Goal: Transaction & Acquisition: Purchase product/service

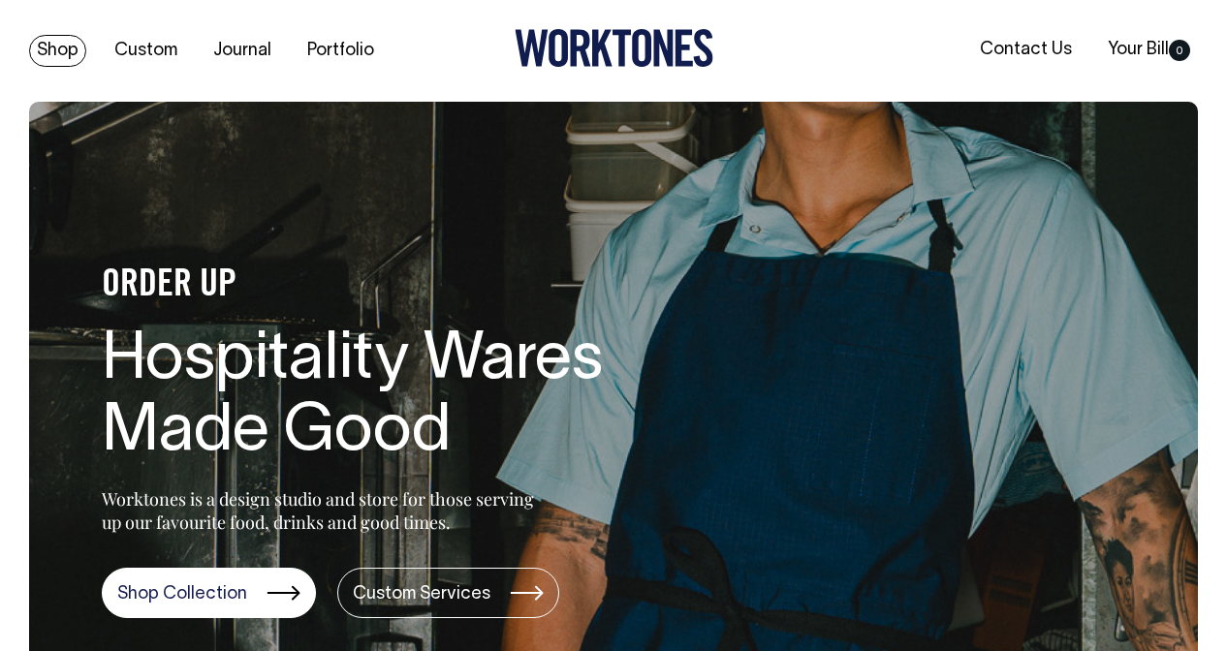
click at [71, 54] on link "Shop" at bounding box center [57, 51] width 57 height 32
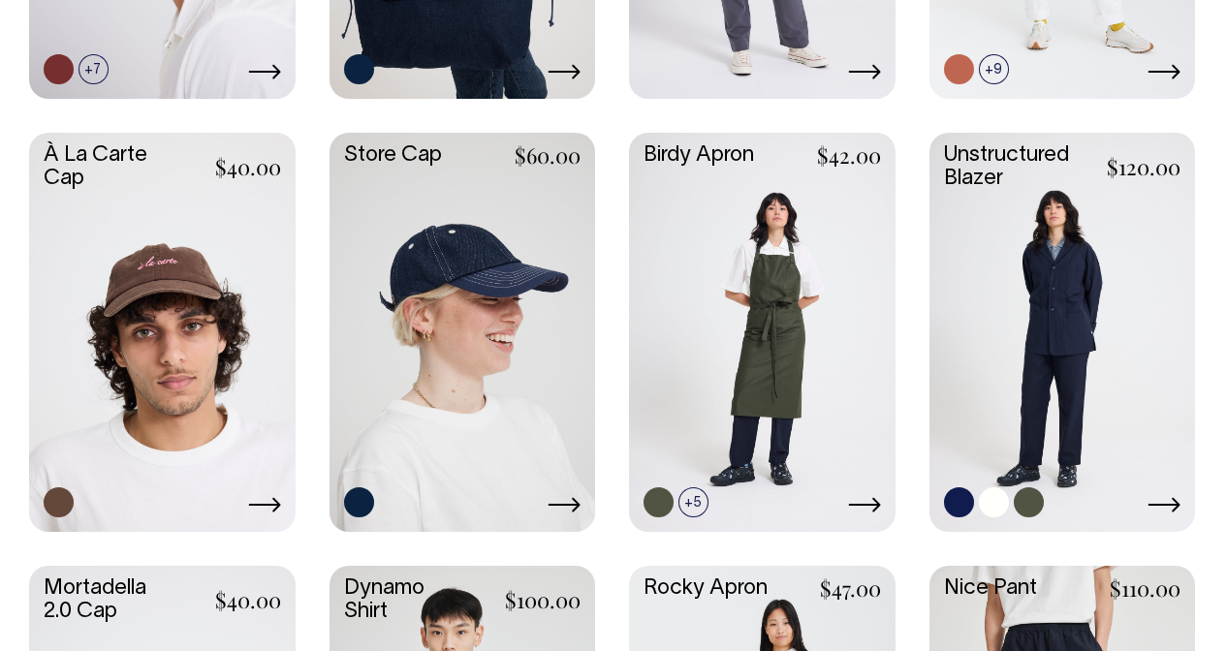
scroll to position [1396, 0]
click at [1035, 342] on link at bounding box center [1062, 330] width 266 height 395
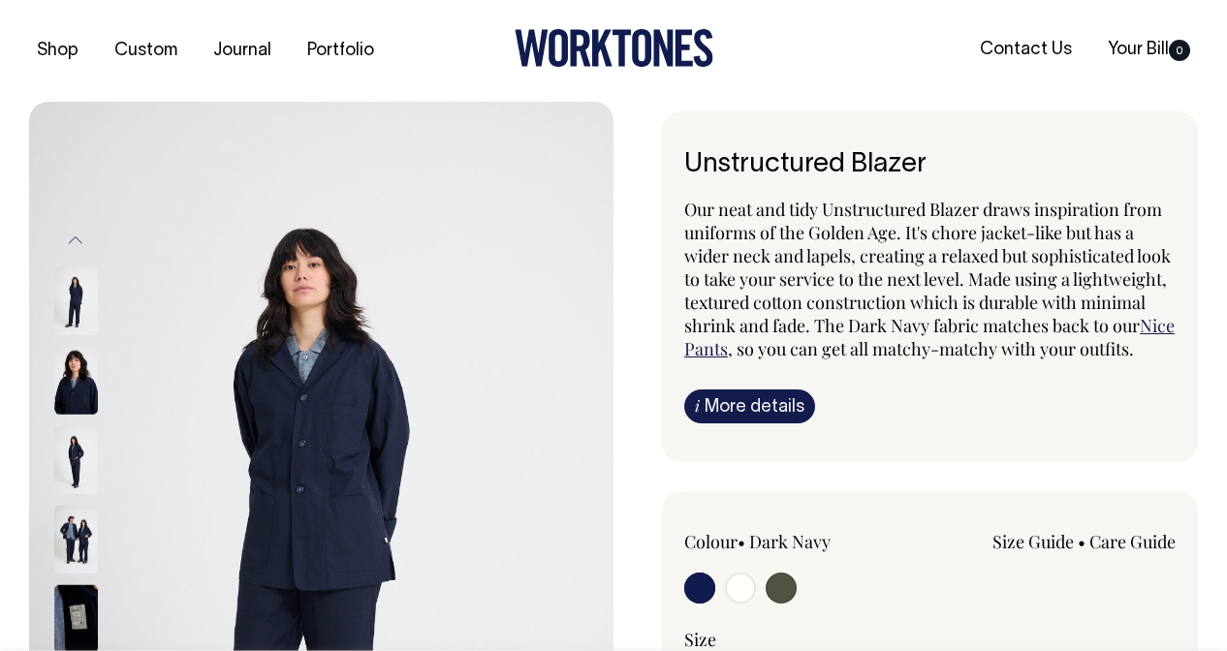
click at [784, 604] on input "radio" at bounding box center [780, 588] width 31 height 31
radio input "true"
radio input "false"
radio input "true"
select select "Olive"
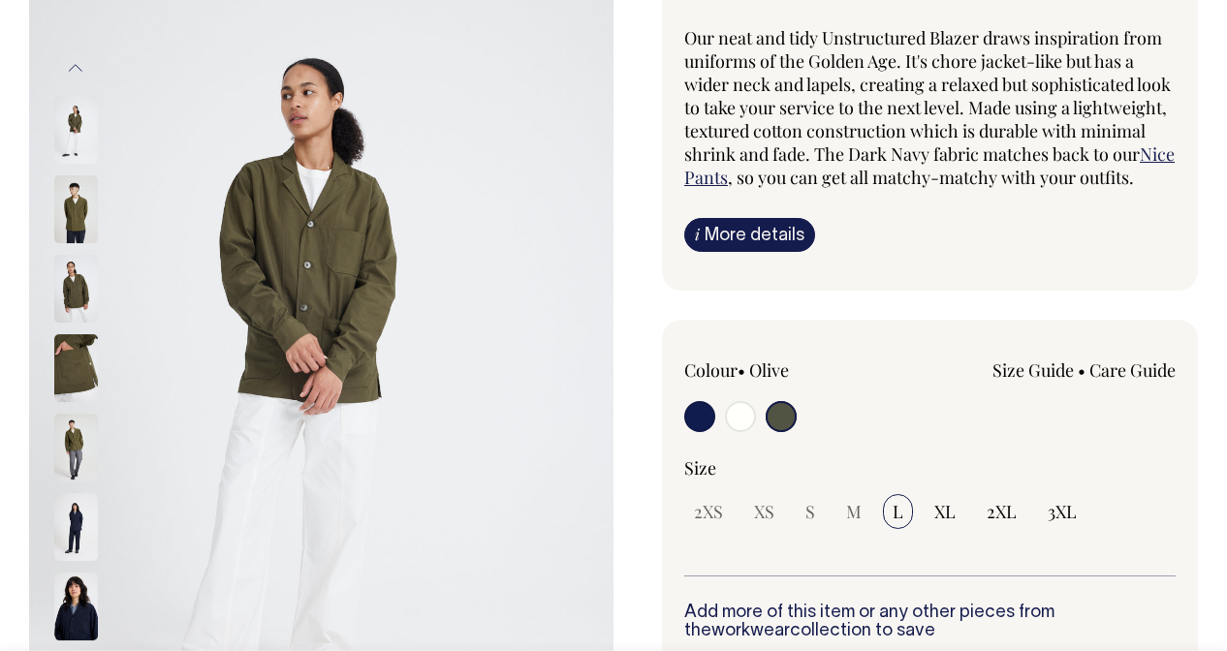
scroll to position [172, 0]
click at [741, 426] on input "radio" at bounding box center [740, 416] width 31 height 31
radio input "true"
select select "Off-White"
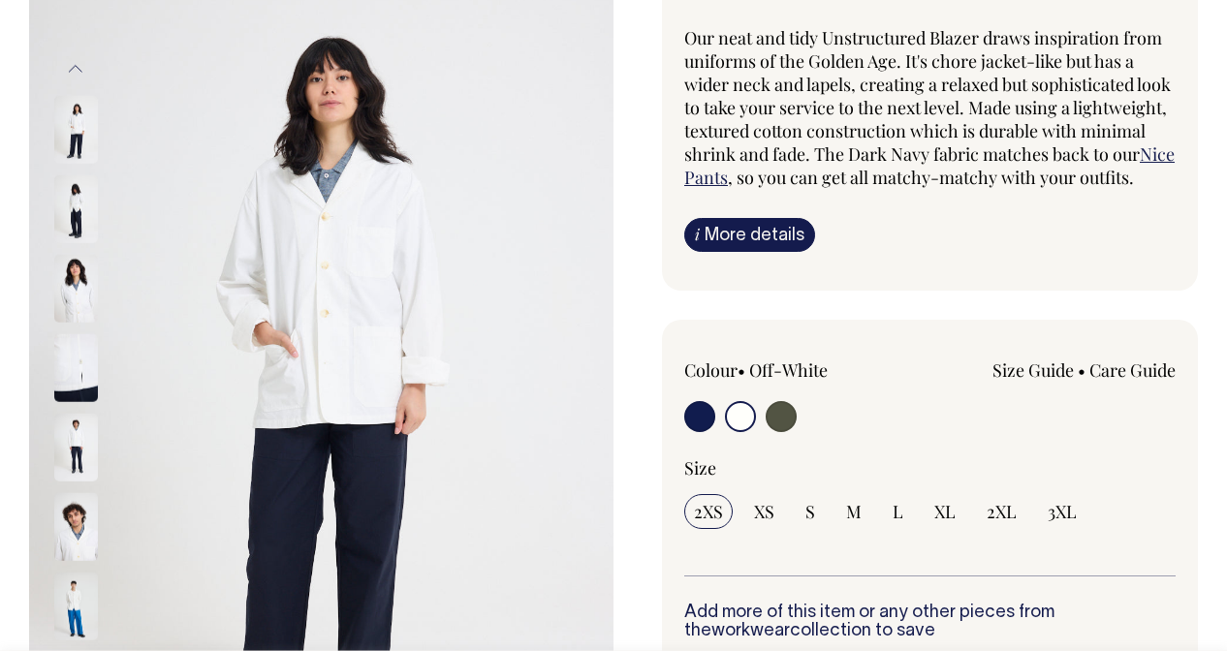
click at [701, 432] on input "radio" at bounding box center [699, 416] width 31 height 31
radio input "true"
select select "Dark Navy"
